Goal: Information Seeking & Learning: Compare options

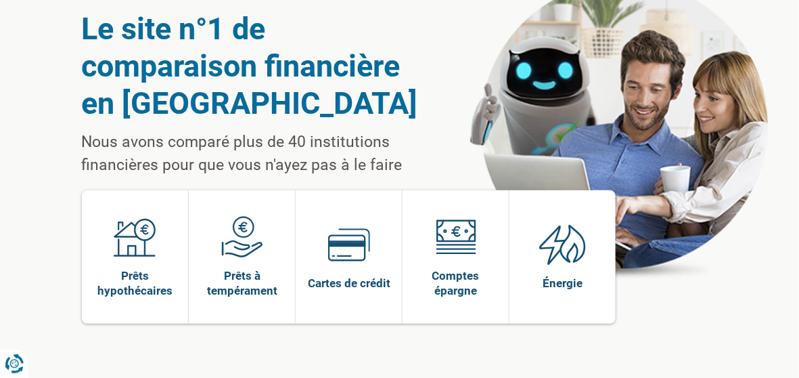
scroll to position [79, 0]
click at [559, 269] on span at bounding box center [562, 249] width 47 height 52
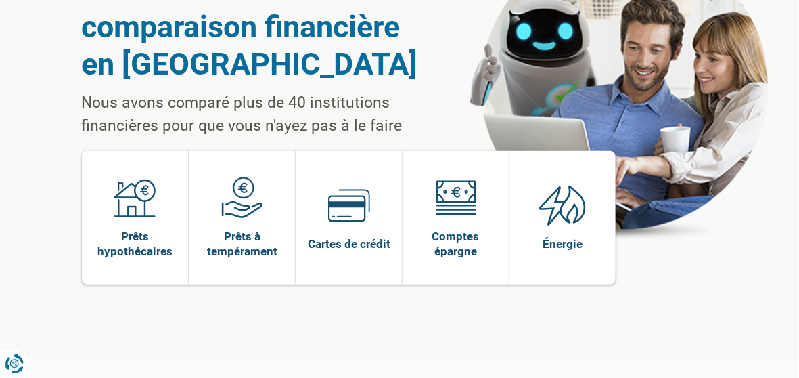
scroll to position [143, 0]
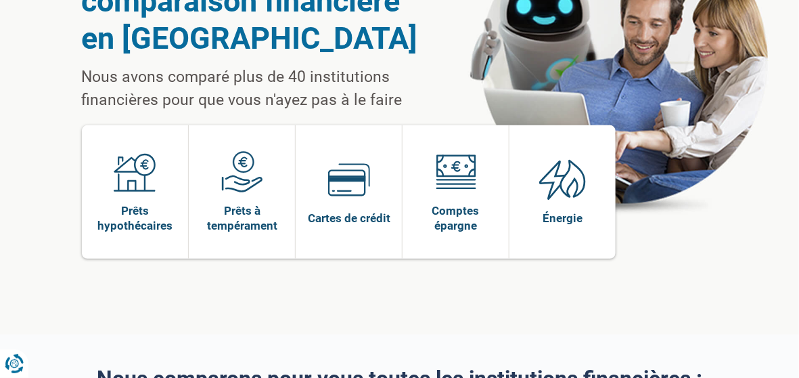
click at [234, 183] on img at bounding box center [242, 172] width 42 height 42
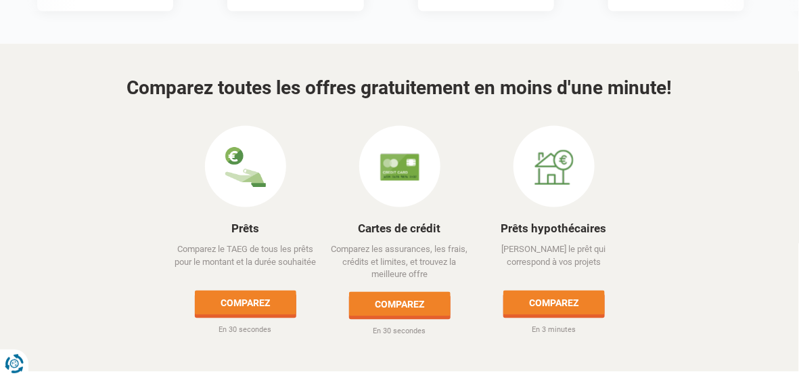
scroll to position [619, 0]
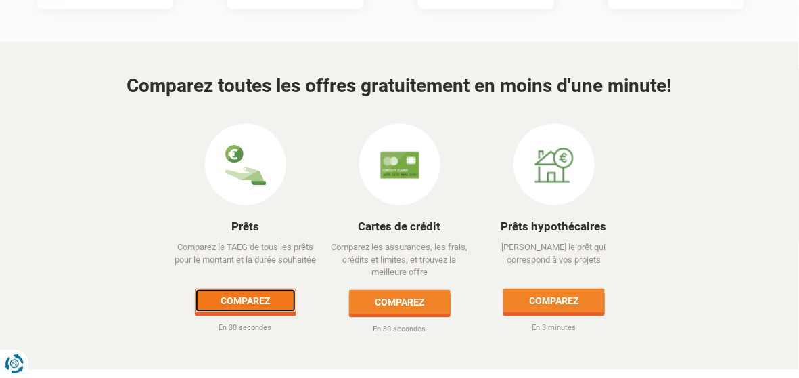
click at [241, 303] on link "Comparez" at bounding box center [246, 300] width 102 height 24
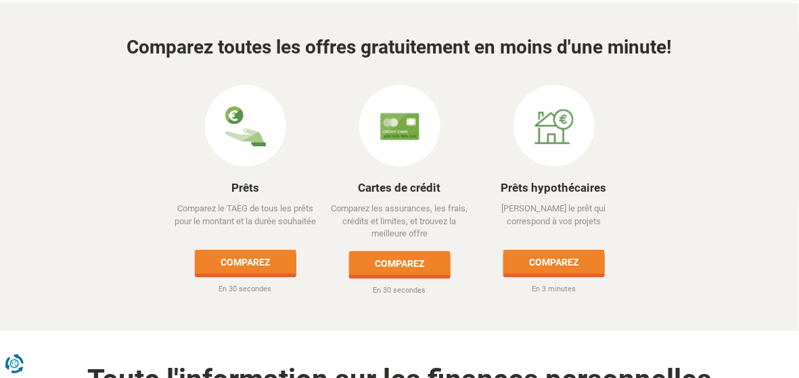
scroll to position [684, 0]
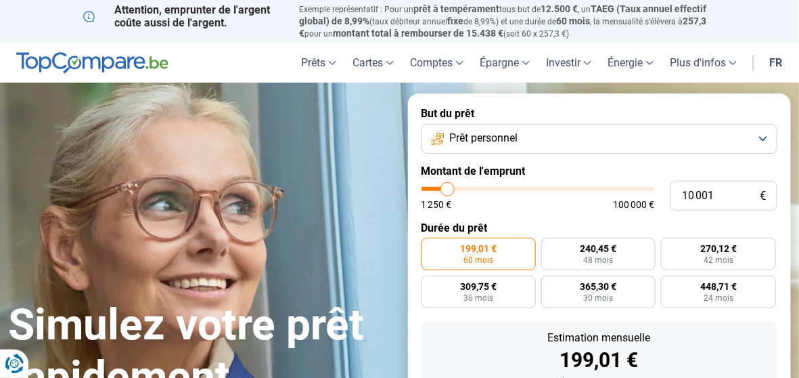
type input "11 750"
type input "11750"
type input "14 000"
type input "14000"
type input "15 000"
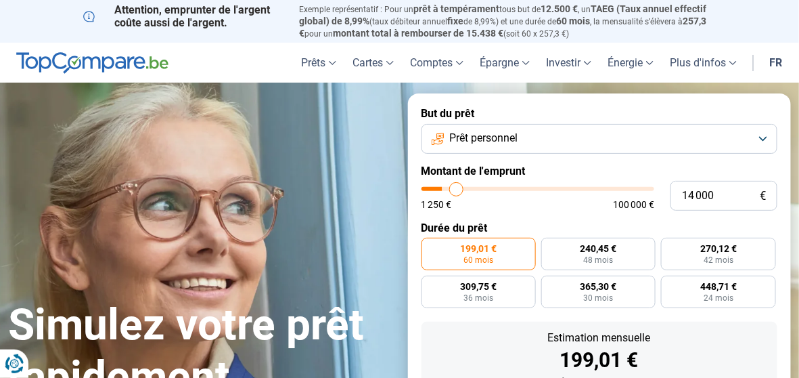
type input "15000"
type input "16 000"
type input "16000"
type input "17 000"
type input "17000"
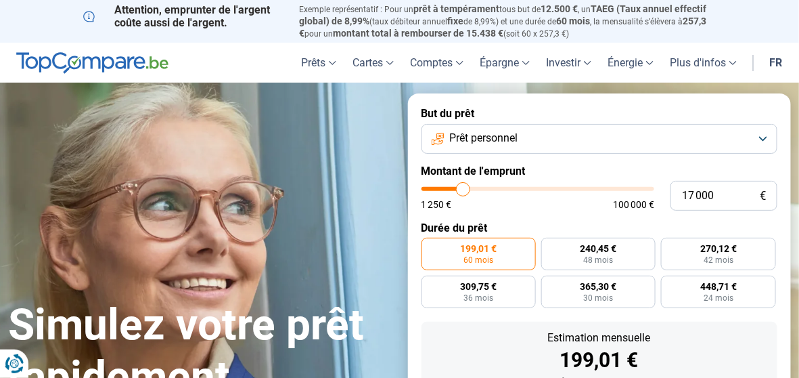
type input "17 750"
type input "17750"
type input "18 750"
type input "18750"
type input "19 750"
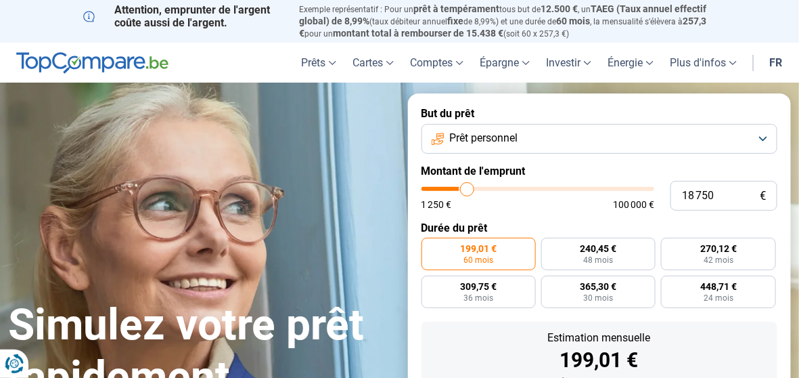
type input "19750"
type input "20 750"
type input "20750"
type input "21 500"
type input "21500"
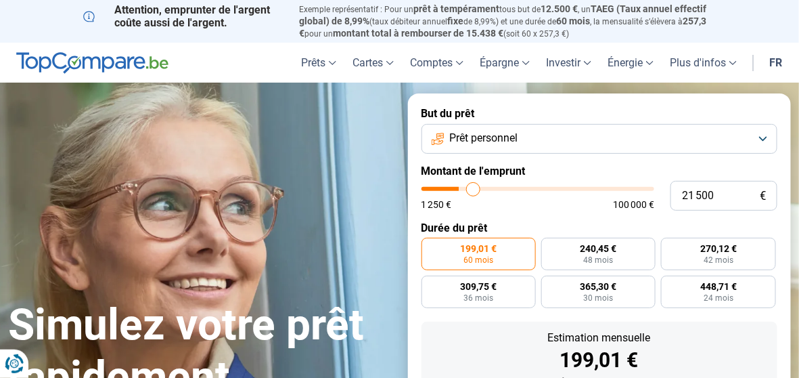
type input "22 500"
type input "22500"
type input "23 500"
type input "23500"
type input "24 250"
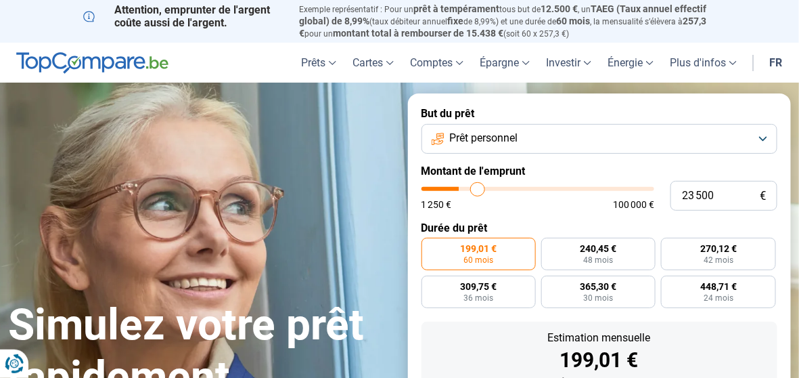
type input "24250"
type input "25 250"
type input "25250"
type input "26 000"
type input "26000"
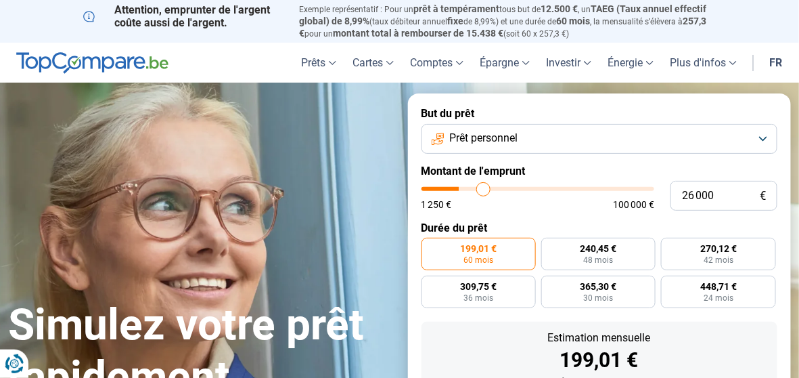
type input "27 000"
type input "27000"
type input "27 750"
type input "27750"
type input "28 500"
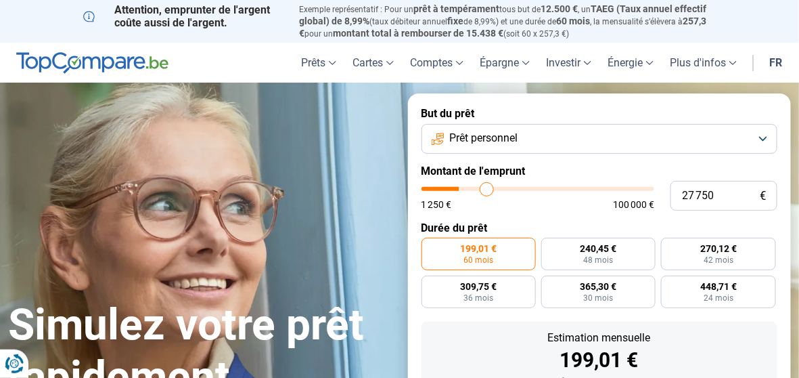
type input "28500"
type input "29 500"
type input "29500"
type input "30 250"
type input "30250"
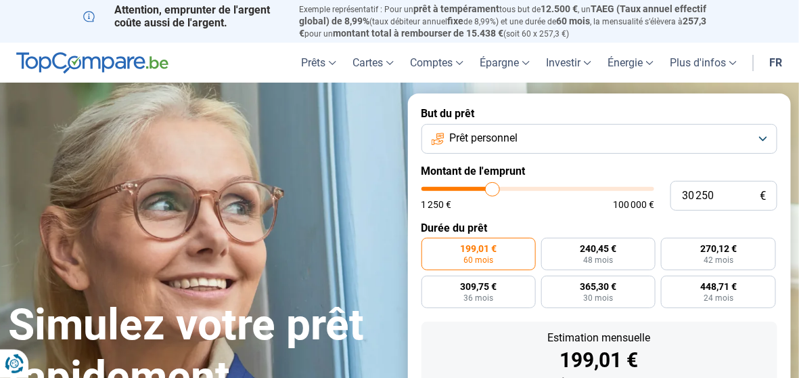
type input "31 000"
type input "31000"
type input "32 000"
type input "32000"
type input "32 750"
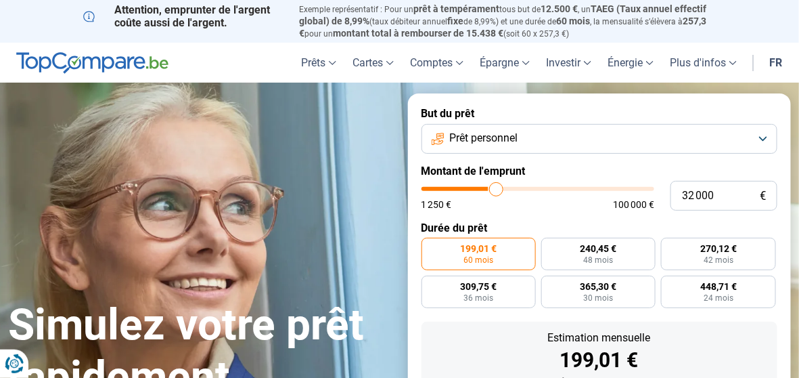
type input "32750"
type input "33 500"
type input "33500"
type input "34 500"
type input "34500"
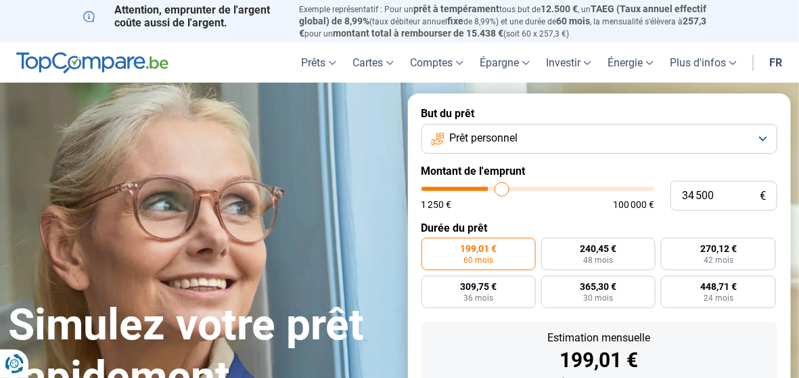
type input "35 500"
type input "35500"
type input "36 250"
type input "36250"
type input "37 000"
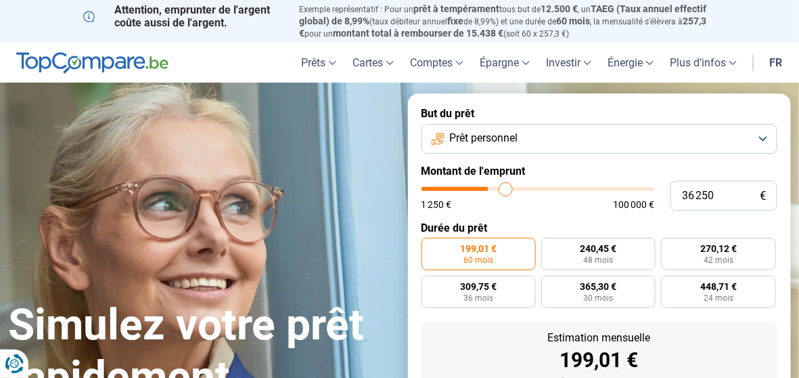
type input "37000"
type input "37 750"
type input "37750"
type input "38 250"
type input "38250"
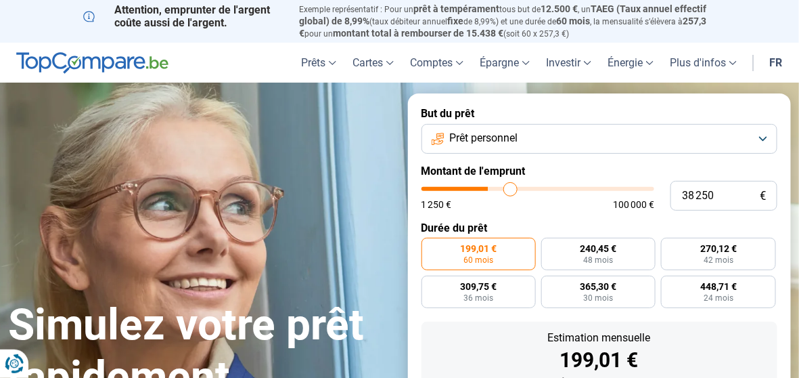
type input "39 000"
type input "39000"
type input "39 500"
type input "39500"
type input "40 000"
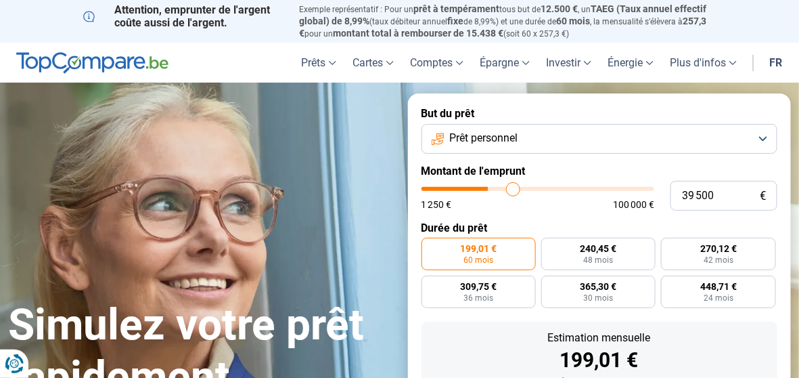
type input "40000"
type input "40 750"
type input "40750"
type input "41 500"
type input "41500"
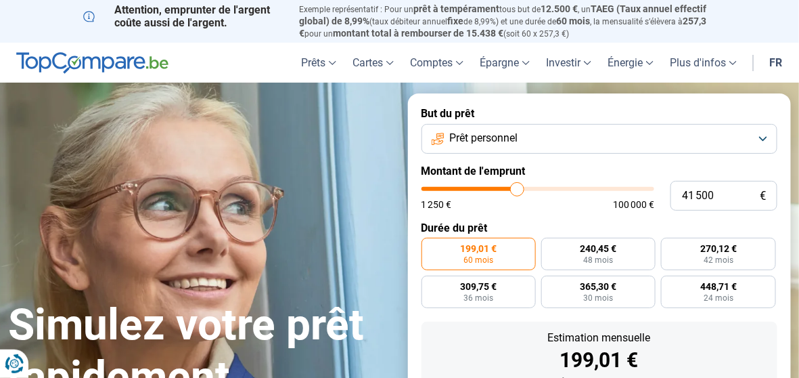
type input "42 000"
type input "42000"
type input "42 500"
type input "42500"
type input "43 000"
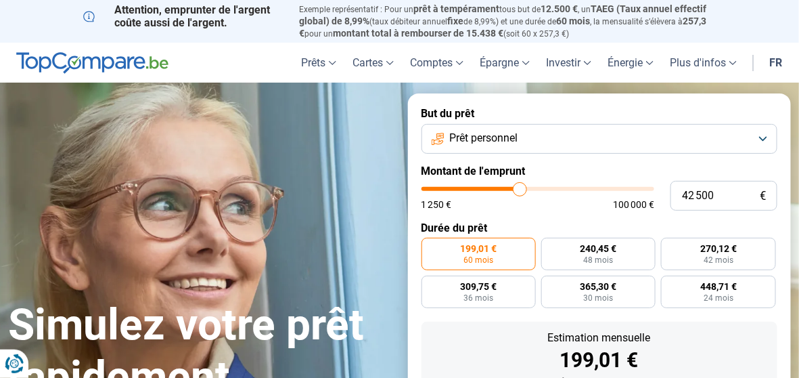
type input "43000"
type input "43 750"
type input "43750"
type input "44 000"
type input "44000"
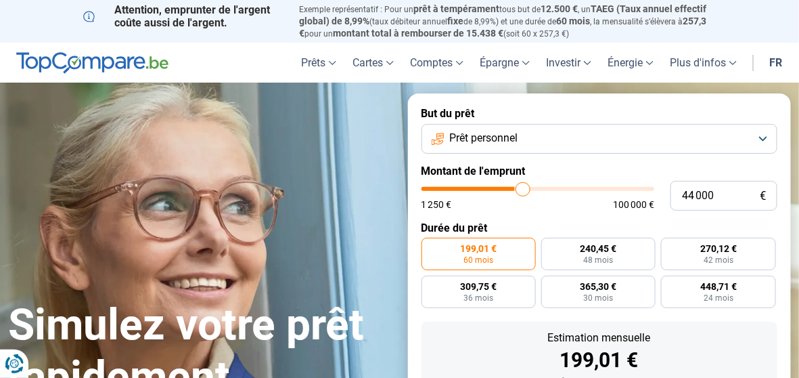
type input "44 750"
type input "44750"
type input "45 000"
type input "45000"
type input "45 500"
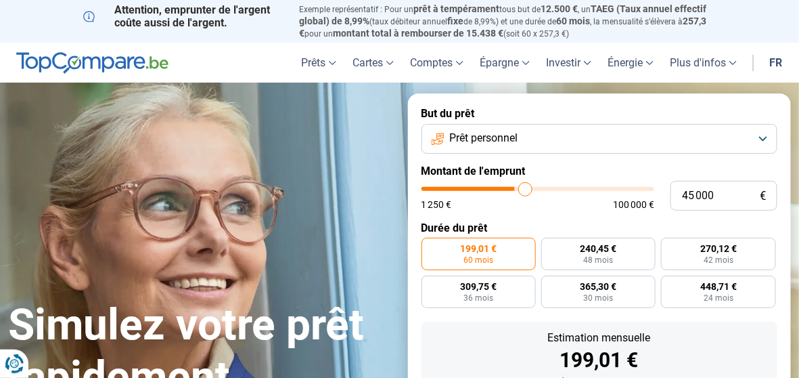
type input "45500"
type input "45 750"
type input "45750"
type input "46 250"
type input "46250"
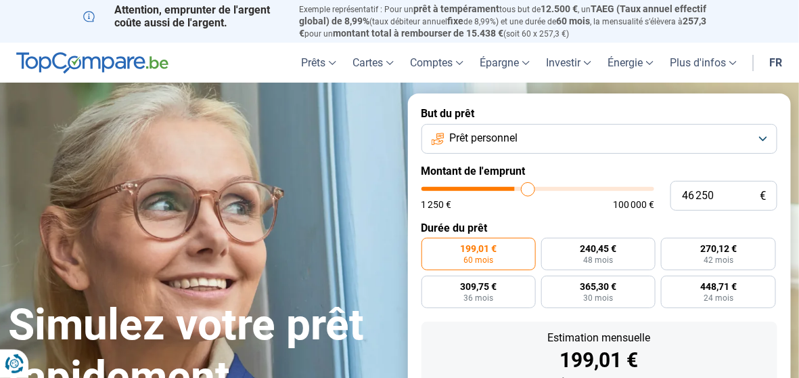
type input "46 750"
type input "46750"
type input "47 000"
type input "47000"
type input "47 750"
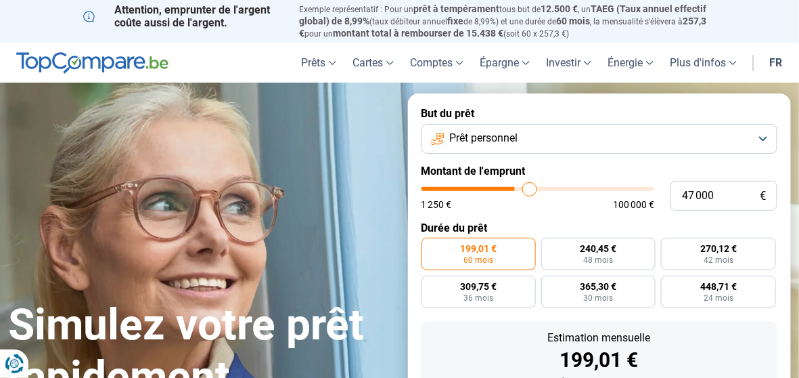
type input "47750"
type input "48 000"
type input "48000"
type input "48 500"
type input "48500"
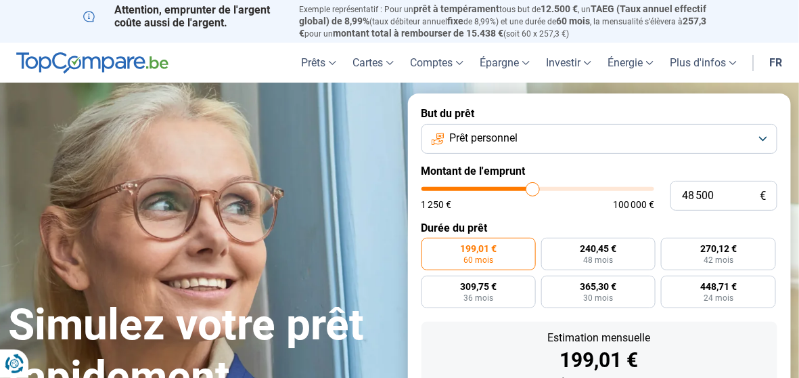
type input "49 000"
type input "49000"
type input "49 500"
type input "49500"
type input "50 000"
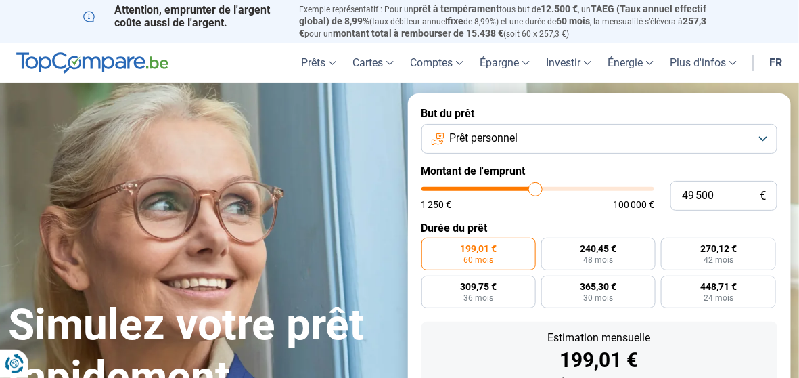
type input "50000"
type input "50 500"
type input "50500"
type input "50 750"
type input "50750"
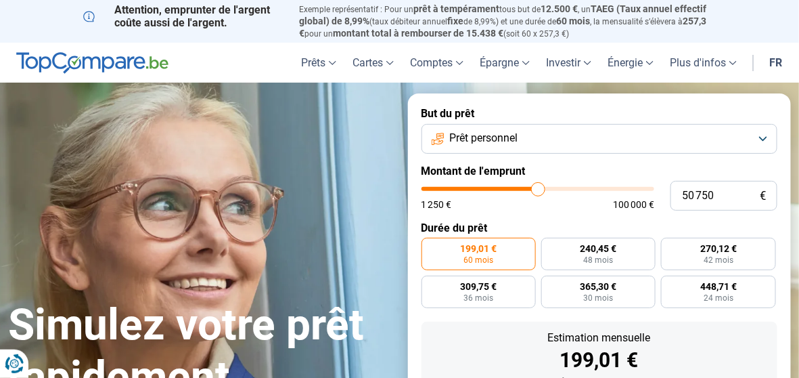
type input "51 250"
type input "51250"
type input "51 500"
type input "51500"
type input "52 000"
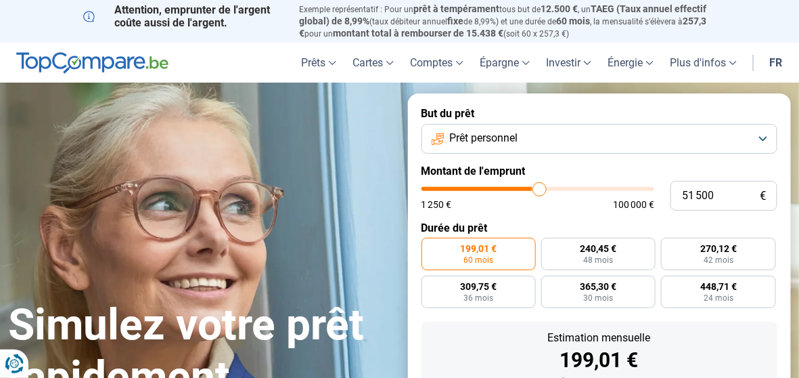
type input "52000"
type input "52 250"
type input "52250"
type input "52 750"
type input "52750"
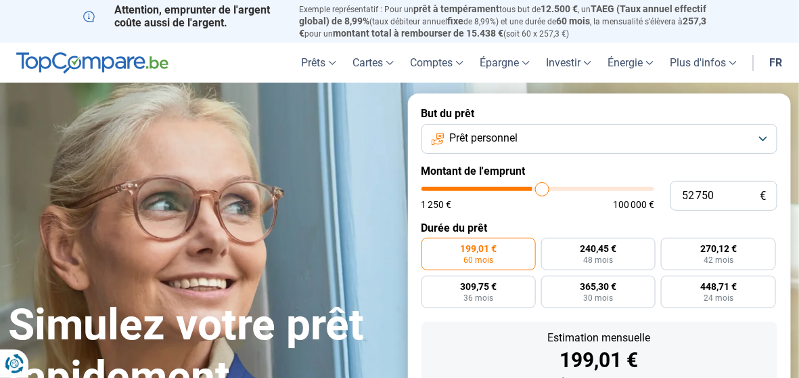
type input "53 000"
type input "53000"
type input "53 250"
type input "53250"
type input "54 000"
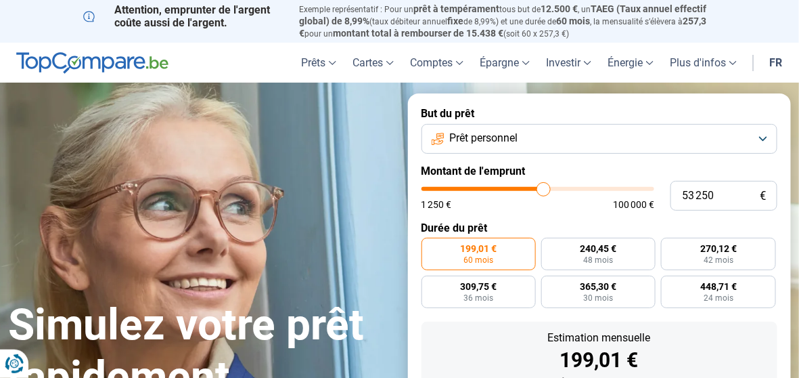
type input "54000"
type input "54 250"
type input "54250"
type input "54 500"
type input "54500"
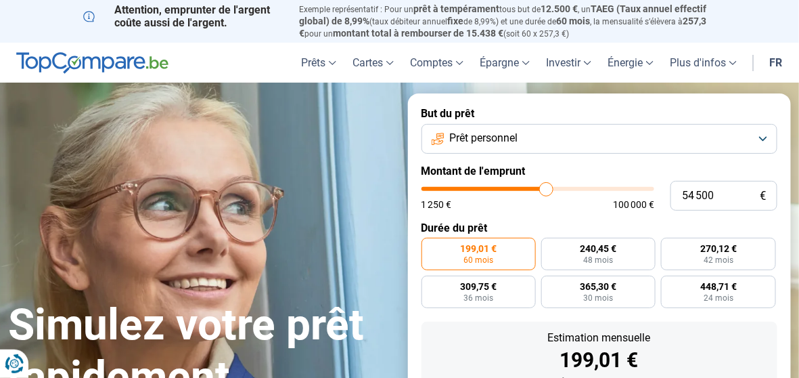
type input "54 750"
type input "54750"
type input "55 000"
type input "55000"
type input "55 250"
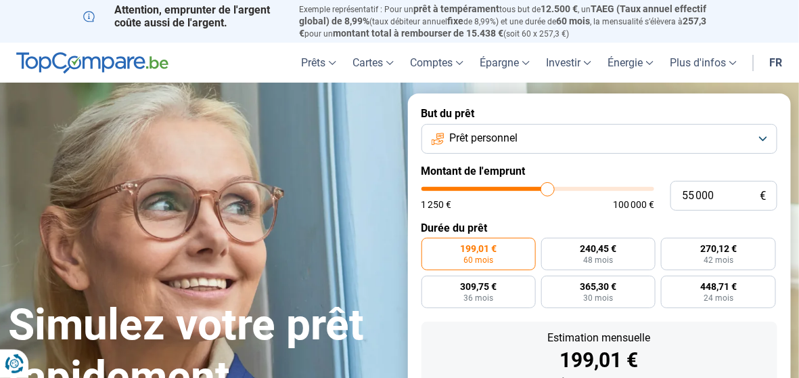
type input "55250"
type input "55 500"
type input "55500"
type input "55 750"
type input "55750"
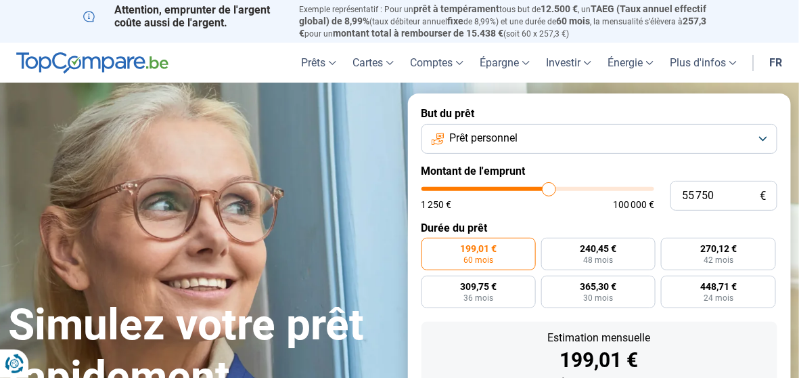
type input "55 500"
type input "55500"
type input "55 250"
type input "55250"
type input "54 750"
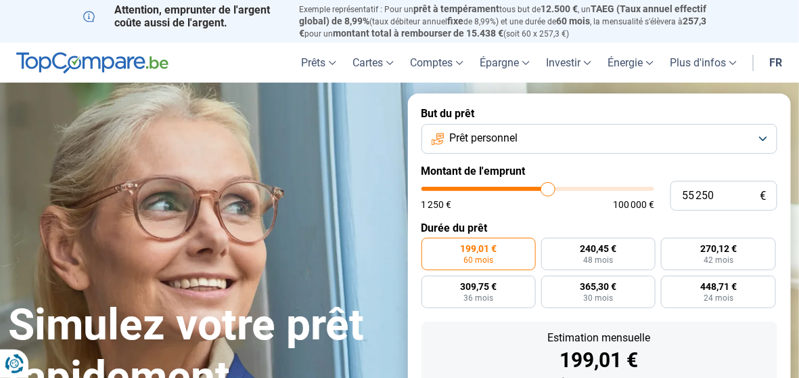
type input "54750"
type input "54 250"
type input "54250"
type input "53 750"
type input "53750"
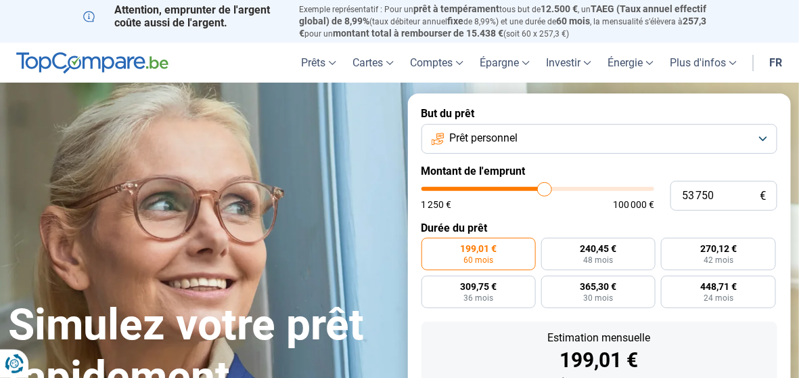
type input "53 000"
type input "53000"
type input "52 250"
type input "52250"
type input "51 500"
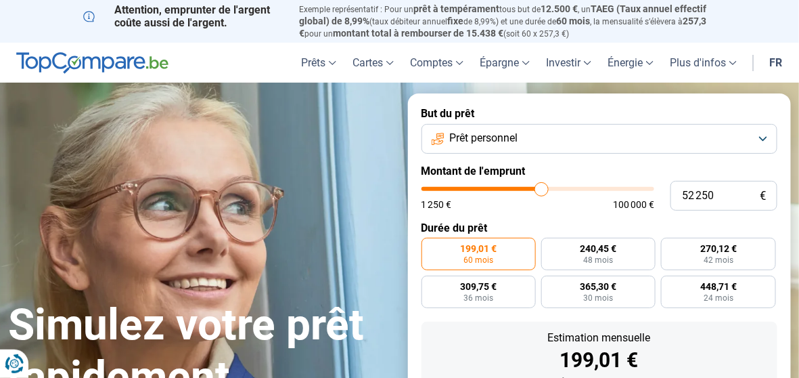
type input "51500"
type input "50 750"
type input "50750"
type input "50 000"
type input "50000"
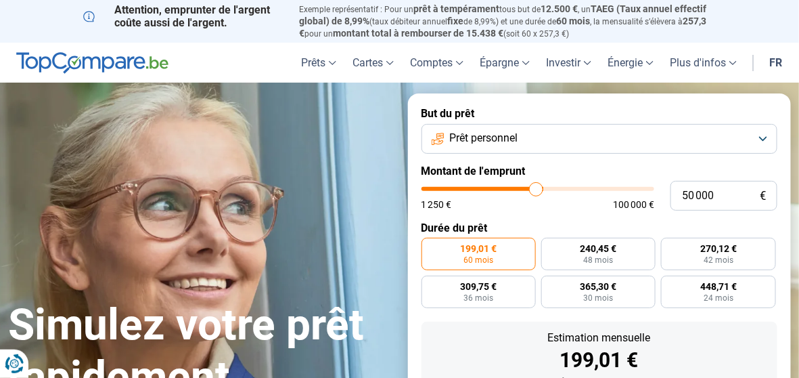
type input "49 250"
type input "49250"
type input "48 500"
type input "48500"
type input "48 000"
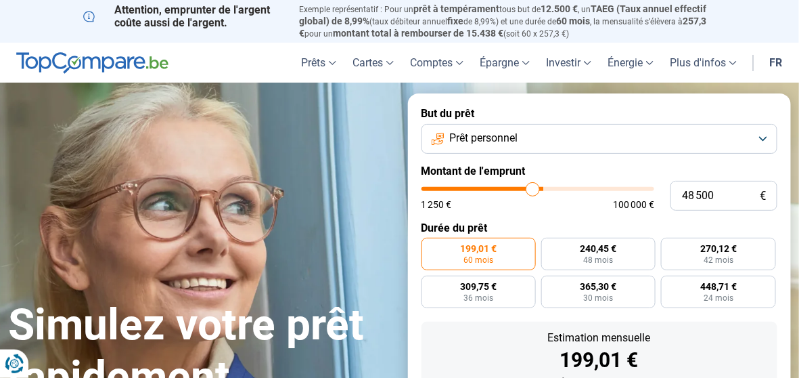
type input "48000"
type input "47 500"
type input "47500"
type input "47 000"
type input "47000"
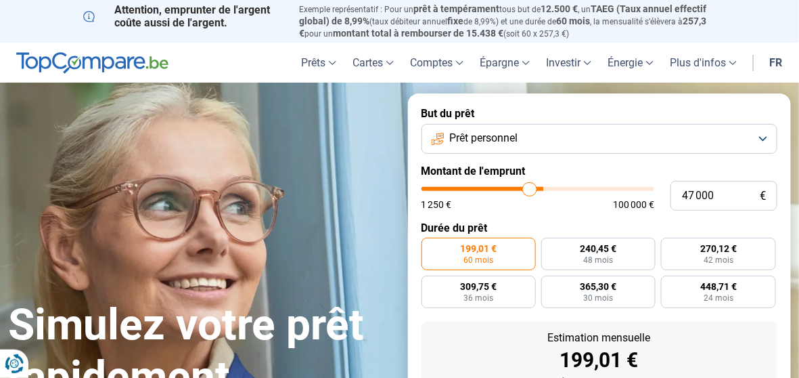
type input "46 500"
type input "46500"
type input "46 250"
type input "46250"
type input "45 750"
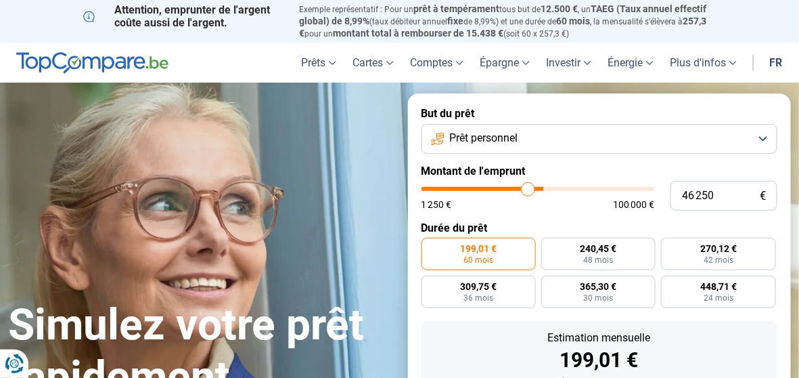
type input "45750"
type input "45 500"
type input "45500"
type input "45 250"
type input "45250"
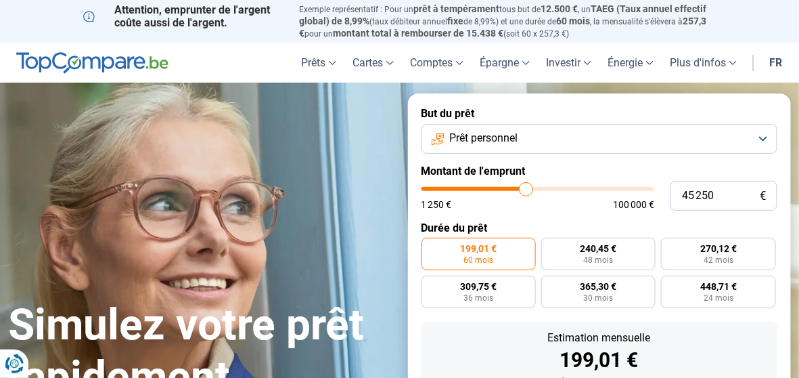
type input "44 750"
type input "44750"
type input "44 250"
type input "44250"
type input "44 000"
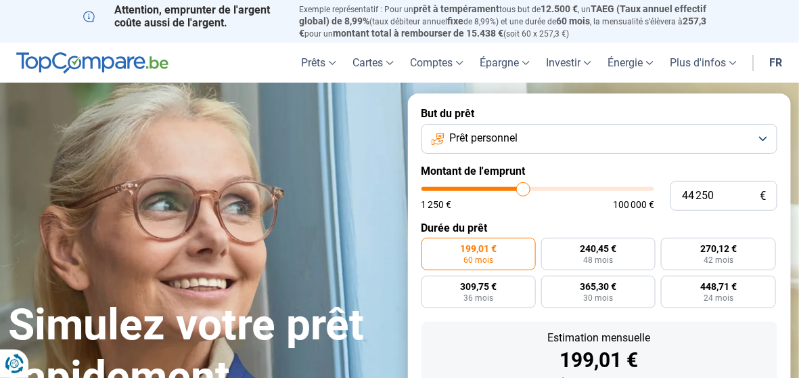
type input "44000"
type input "43 750"
type input "43750"
type input "43 500"
type input "43500"
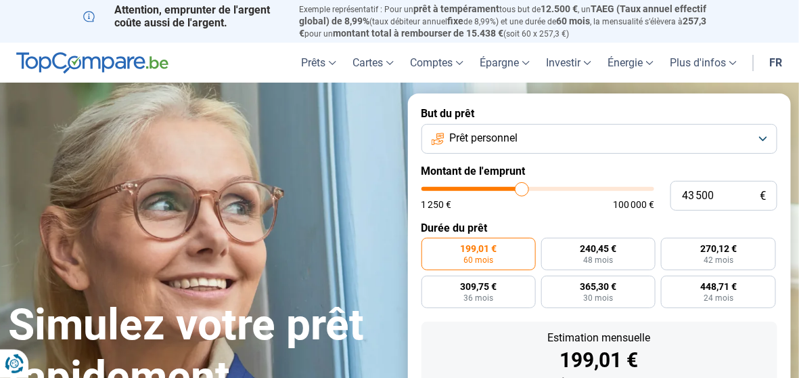
type input "43 250"
type input "43250"
type input "43 000"
type input "43000"
type input "43 250"
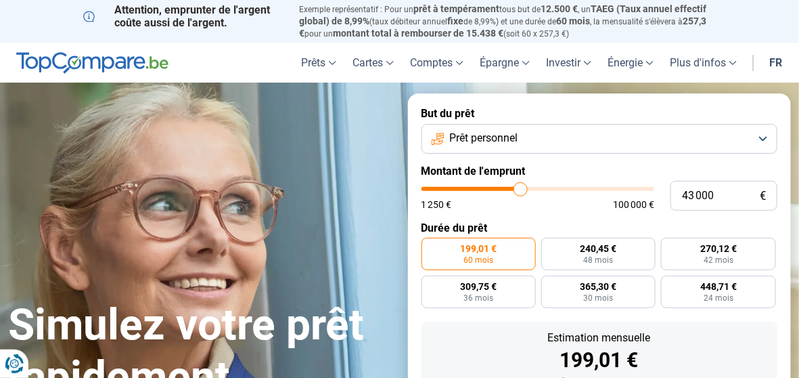
type input "43250"
type input "43 500"
type input "43500"
type input "43 750"
type input "43750"
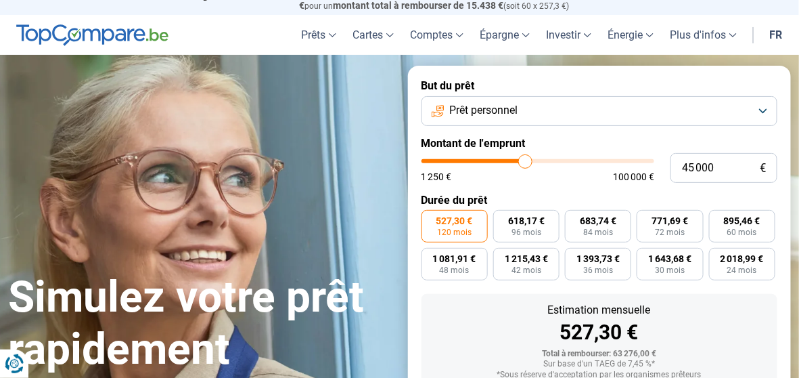
scroll to position [27, 0]
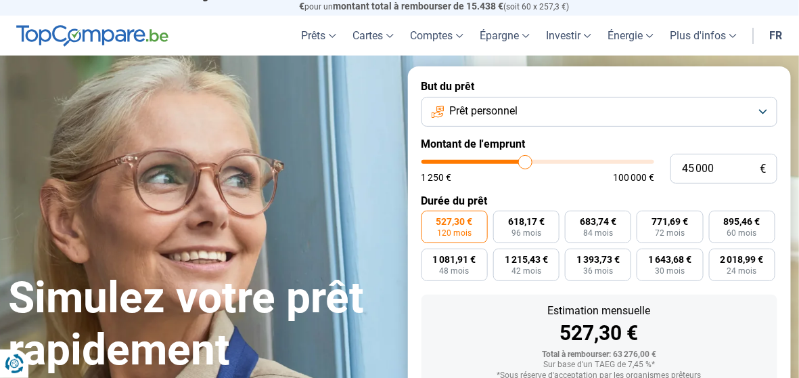
click at [764, 109] on button "Prêt personnel" at bounding box center [600, 112] width 357 height 30
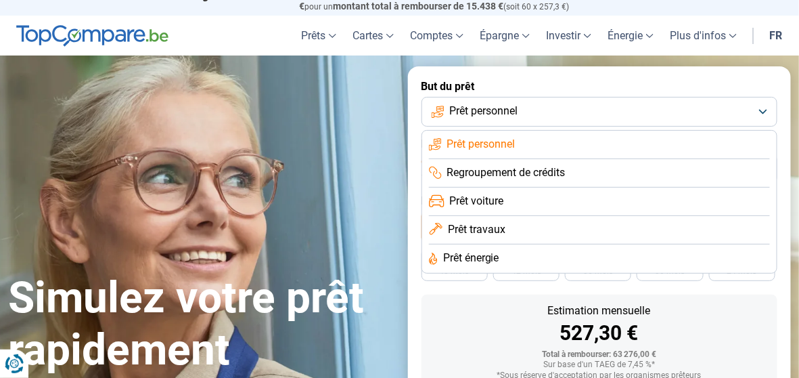
click at [470, 205] on span "Prêt voiture" at bounding box center [477, 201] width 54 height 15
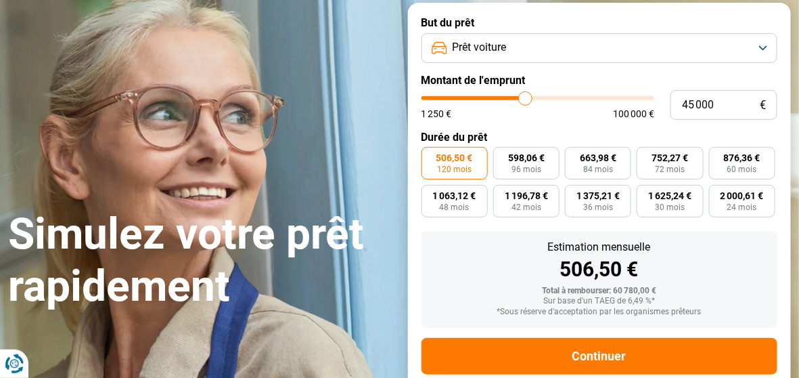
scroll to position [118, 0]
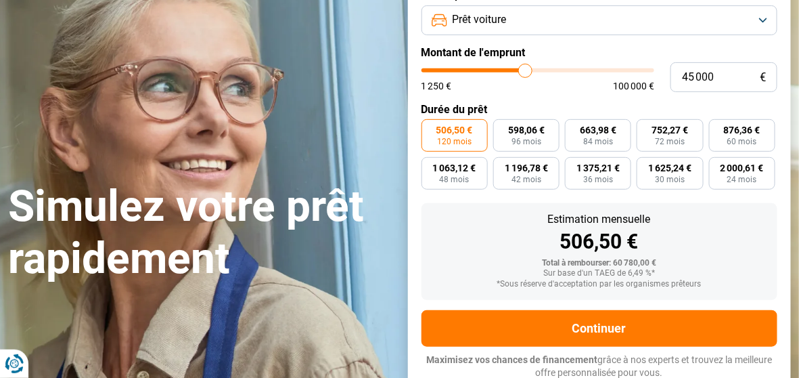
click at [672, 137] on span "72 mois" at bounding box center [670, 141] width 30 height 8
click at [646, 128] on input "752,27 € 72 mois" at bounding box center [641, 123] width 9 height 9
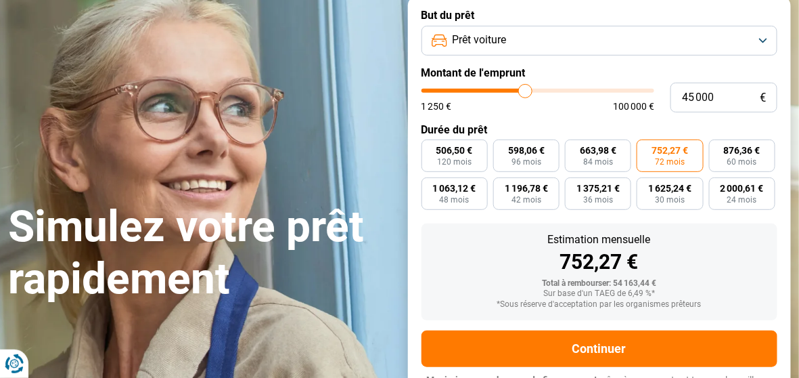
scroll to position [0, 0]
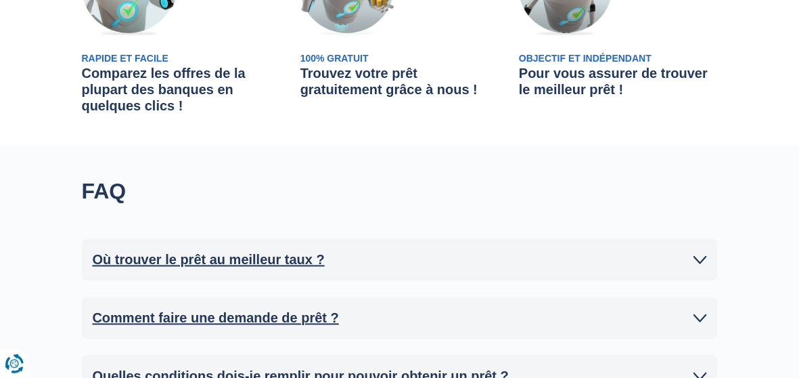
scroll to position [594, 0]
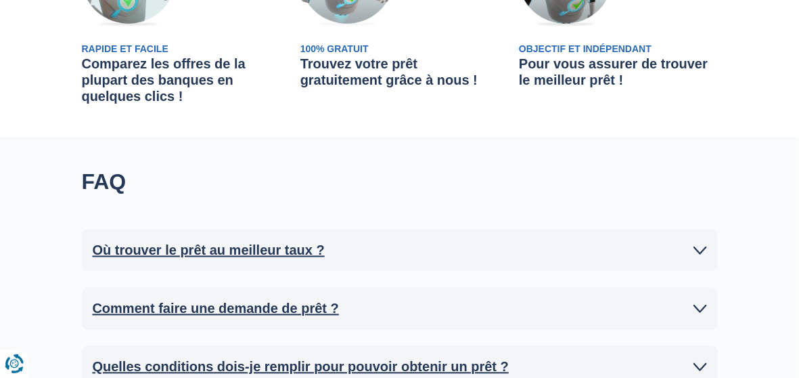
click at [181, 240] on h2 "Où trouver le prêt au meilleur taux ?" at bounding box center [209, 250] width 232 height 20
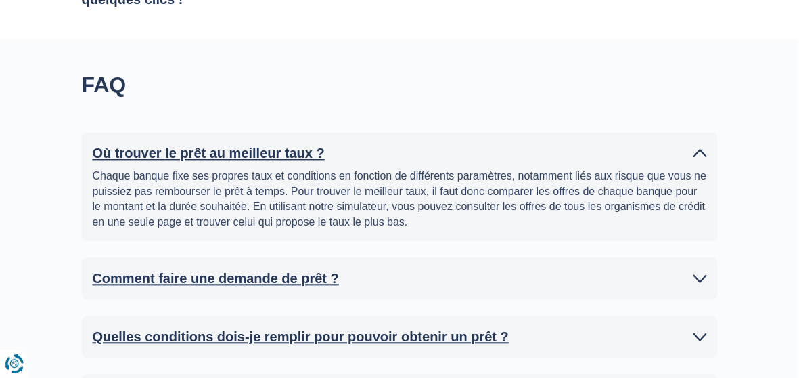
scroll to position [692, 0]
click at [133, 268] on h2 "Comment faire une demande de prêt ?" at bounding box center [216, 278] width 247 height 20
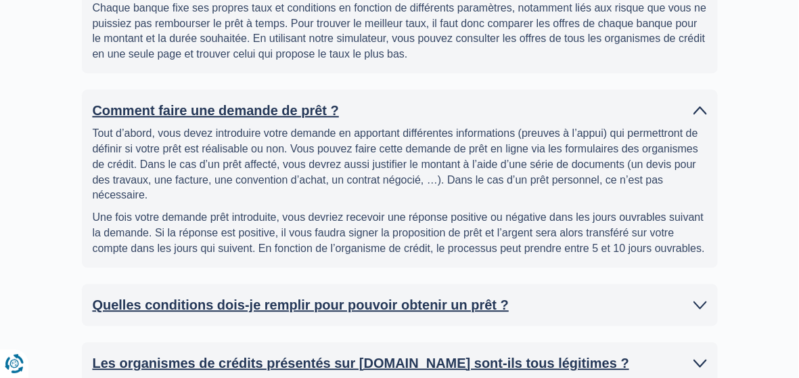
scroll to position [879, 0]
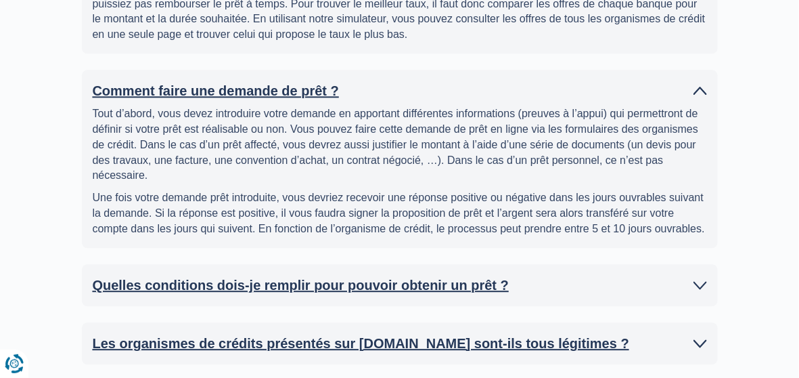
click at [214, 333] on h2 "Les organismes de crédits présentés sur TopCompare.be sont-ils tous légitimes ?" at bounding box center [361, 343] width 537 height 20
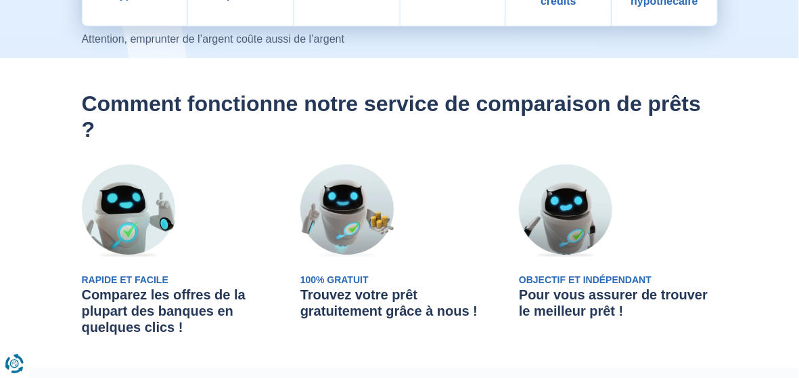
scroll to position [363, 0]
